Goal: Learn about a topic

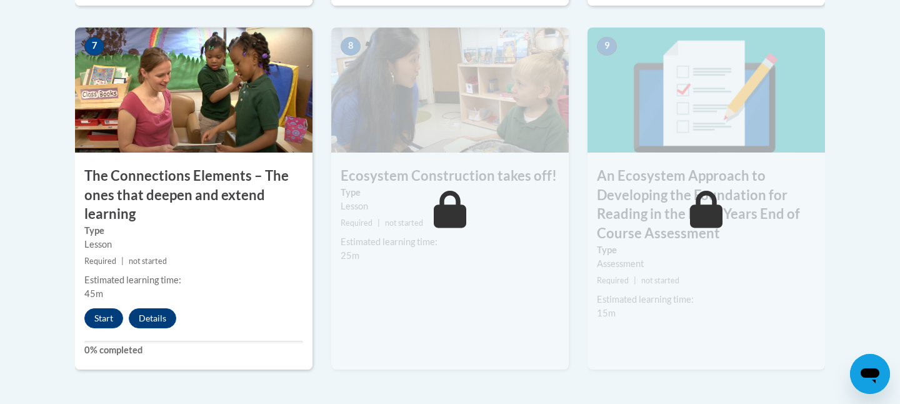
scroll to position [1116, 0]
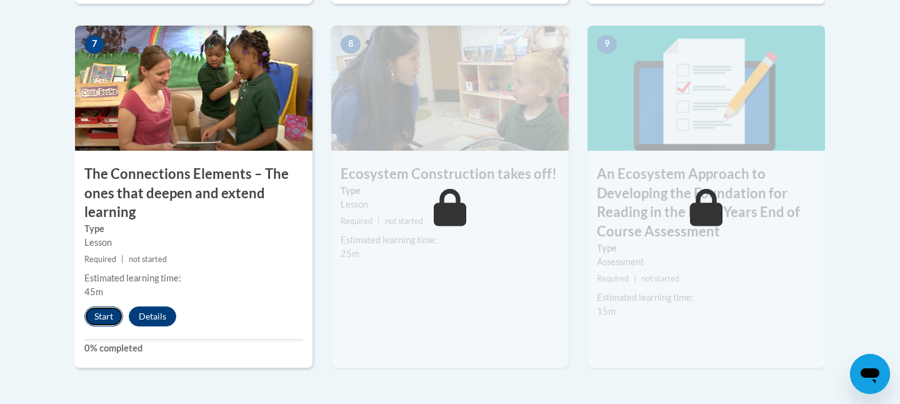
click at [97, 312] on button "Start" at bounding box center [103, 316] width 39 height 20
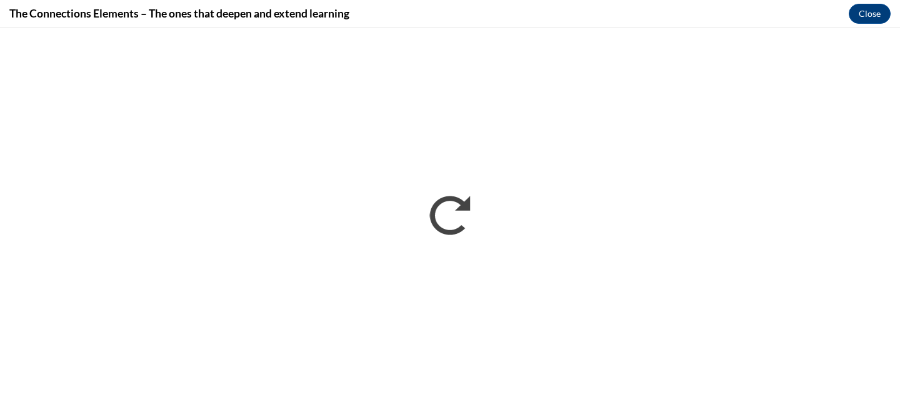
scroll to position [0, 0]
